Goal: Navigation & Orientation: Go to known website

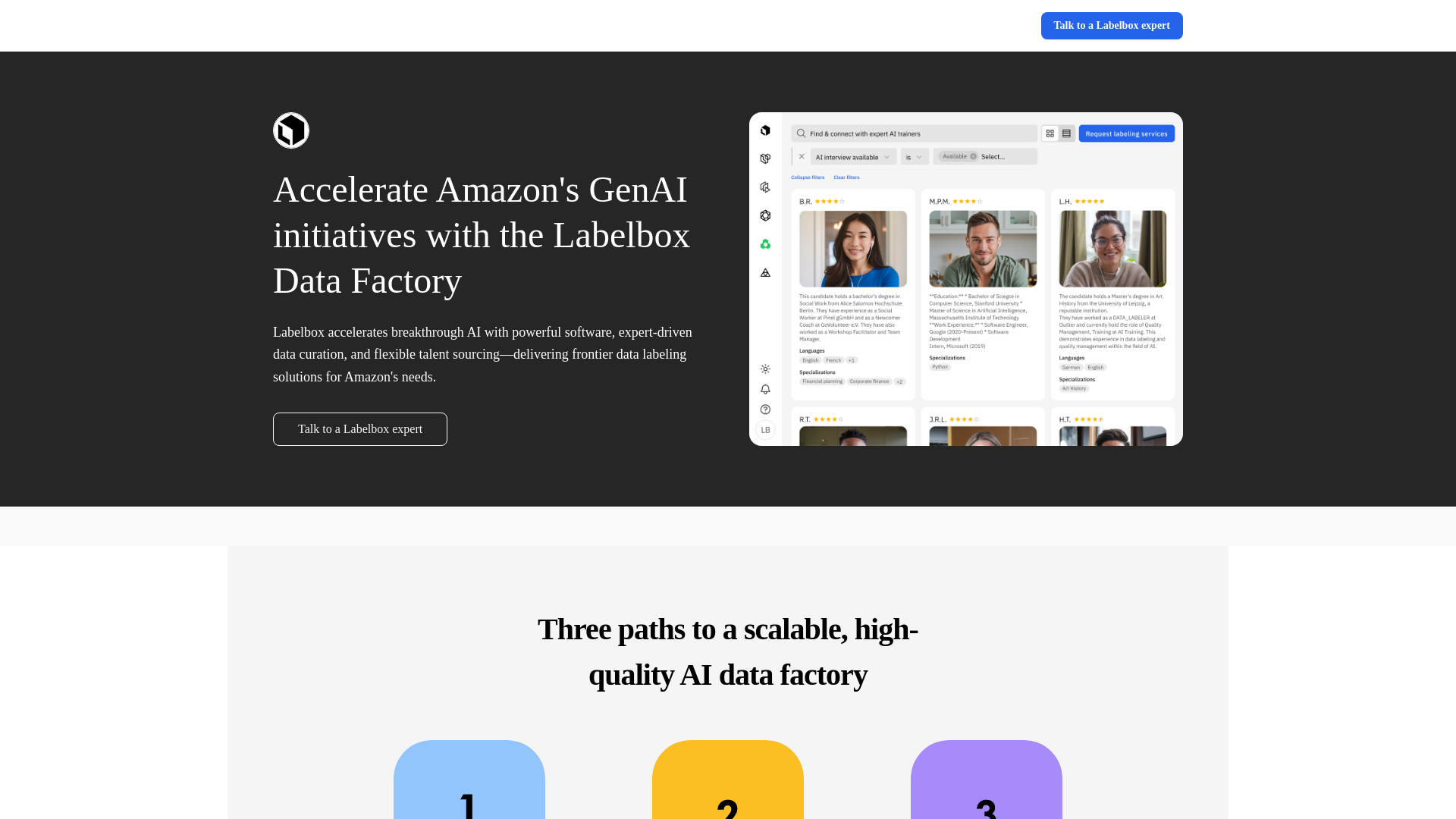
scroll to position [737, 0]
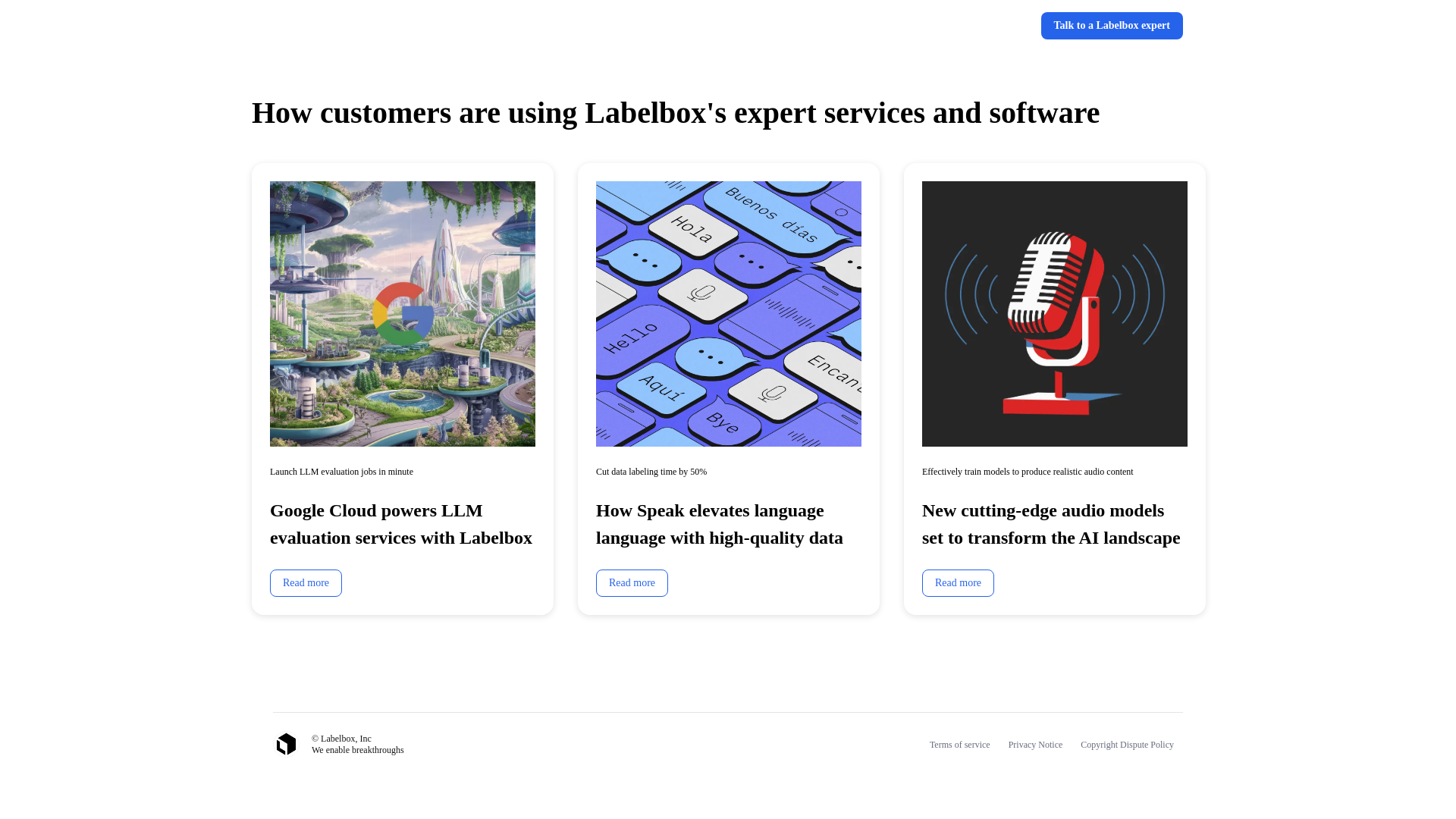
scroll to position [3747, 0]
